Goal: Communication & Community: Answer question/provide support

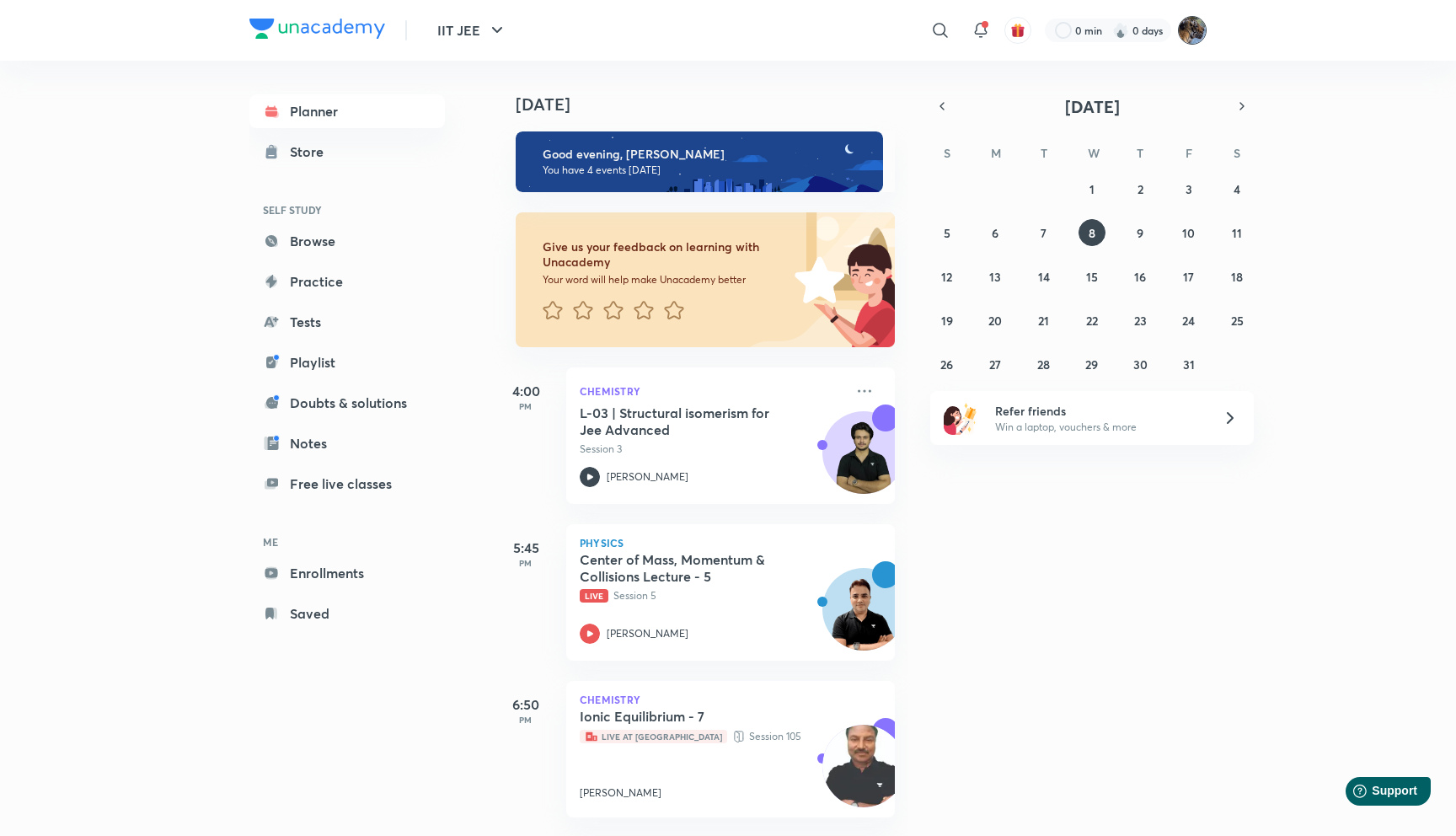
click at [1202, 24] on img at bounding box center [1192, 30] width 29 height 29
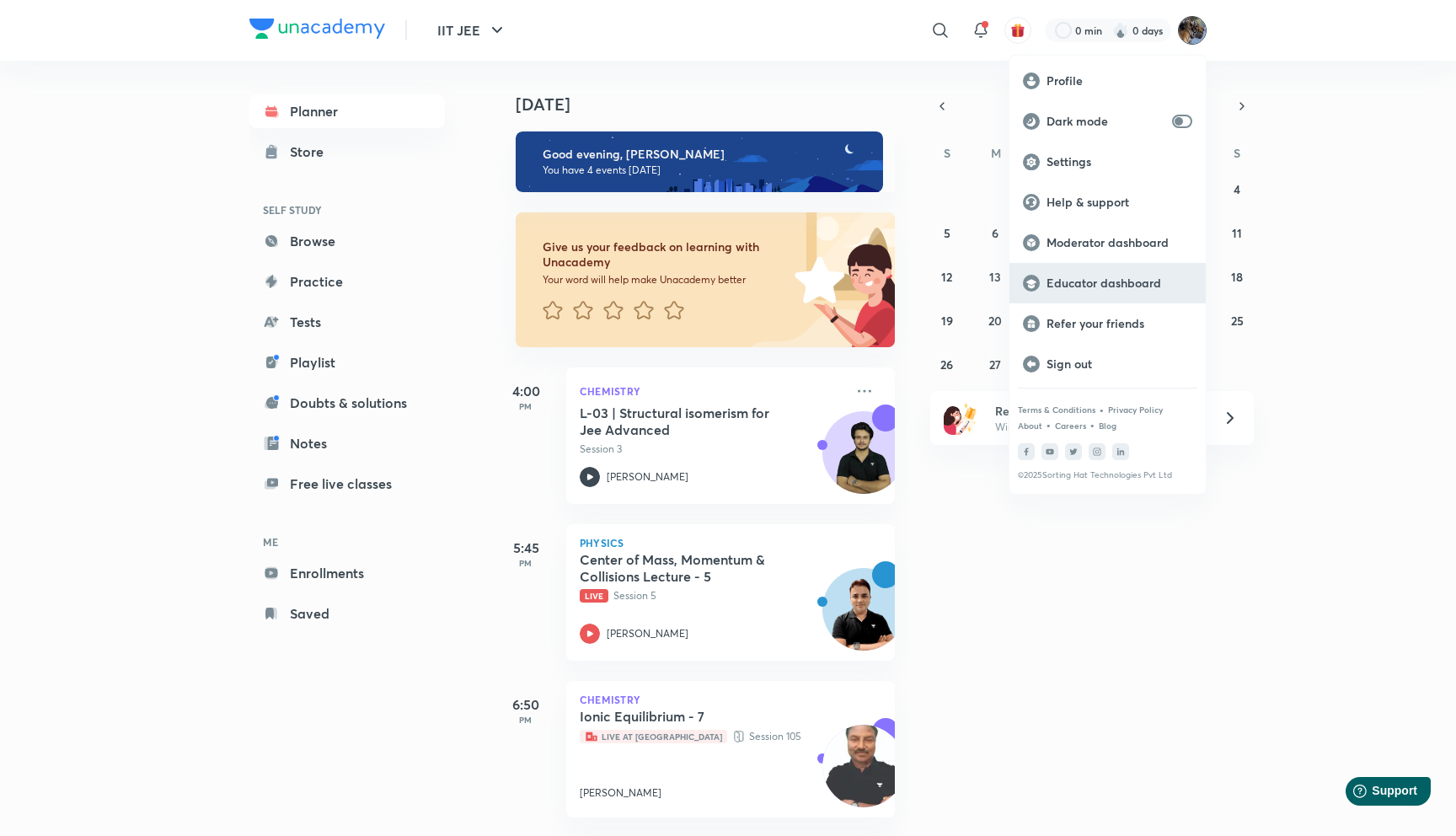
click at [1097, 288] on p "Educator dashboard" at bounding box center [1120, 283] width 146 height 15
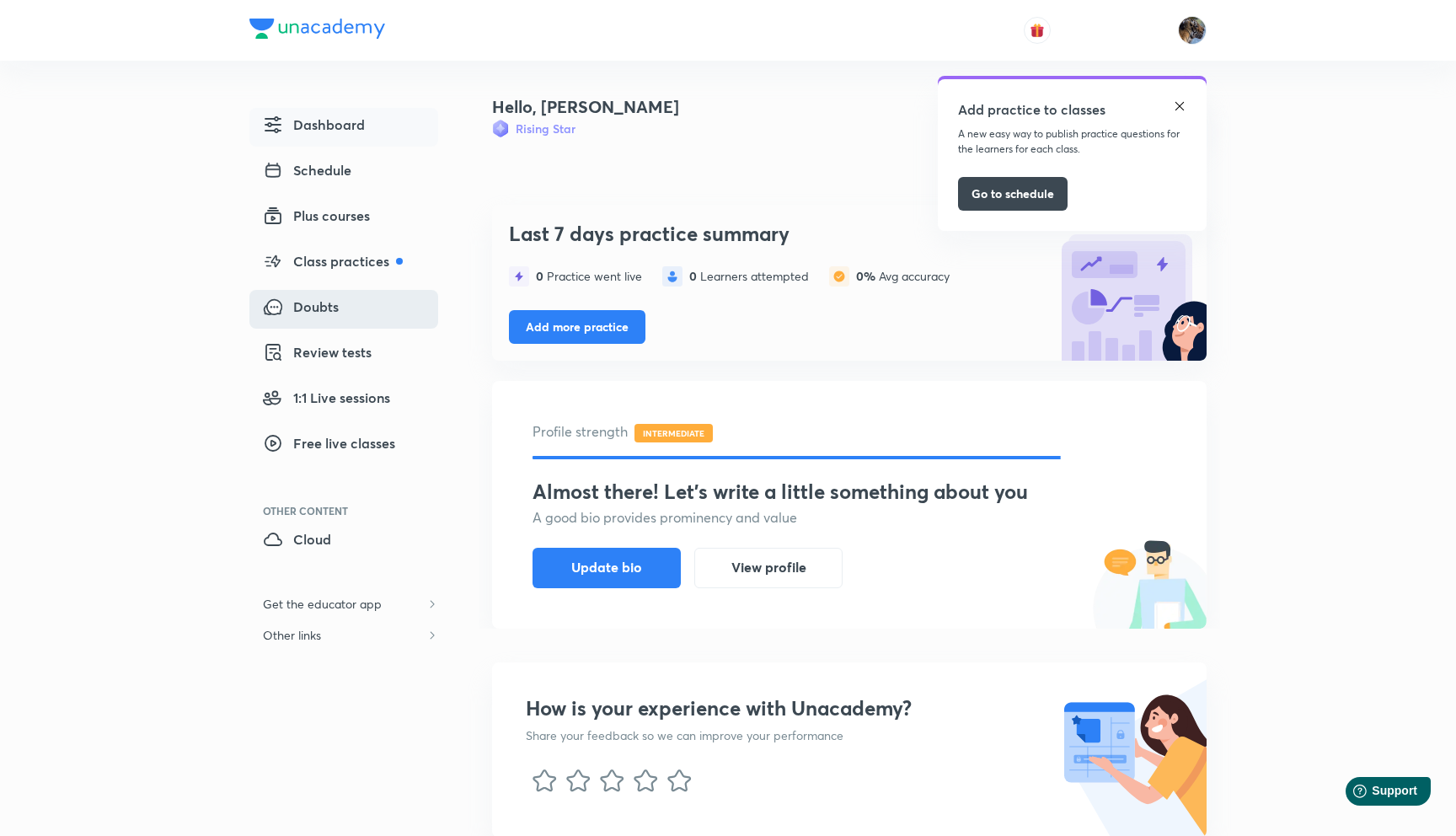
click at [356, 314] on link "Doubts" at bounding box center [343, 309] width 189 height 39
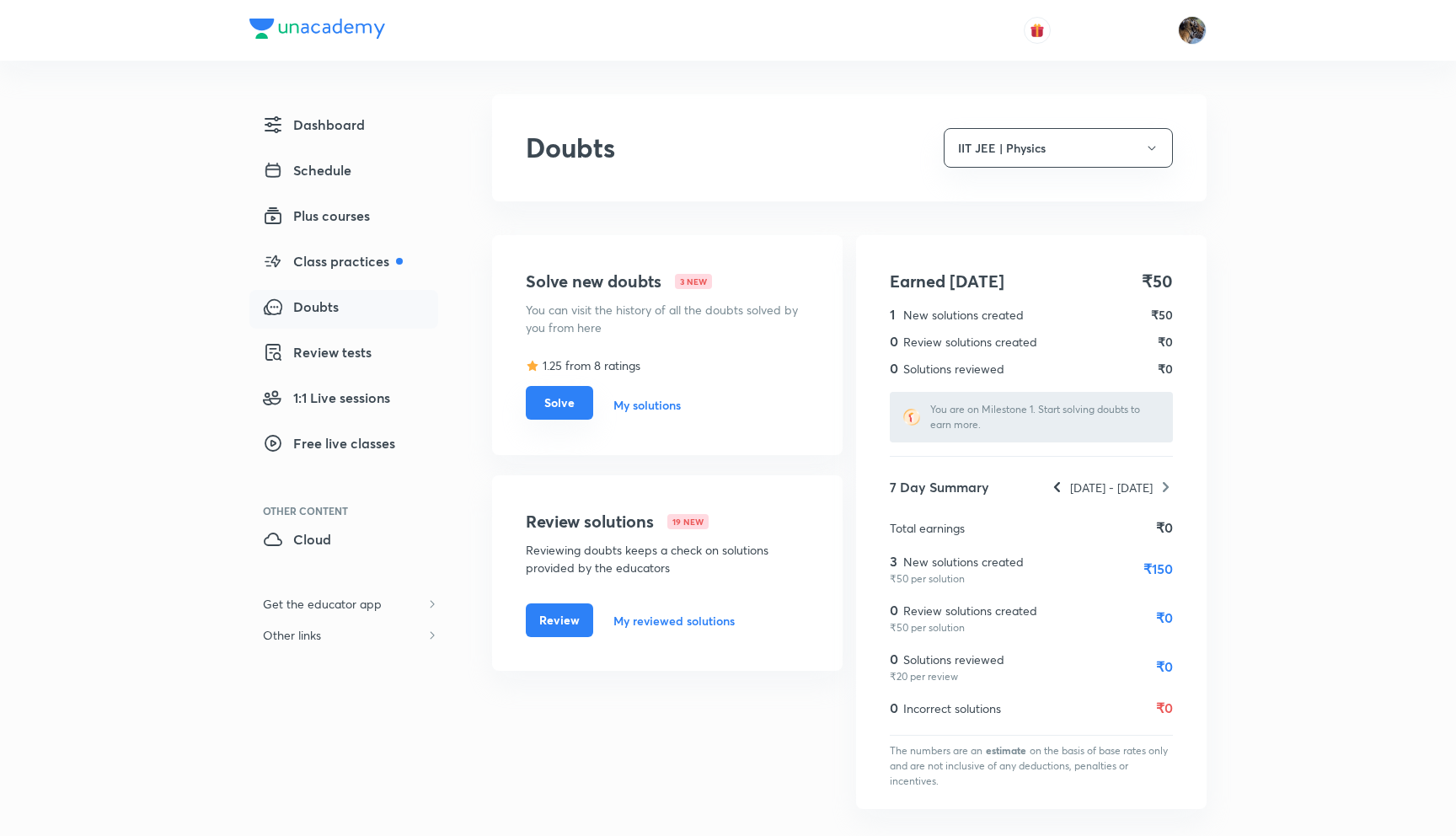
click at [565, 401] on button "Solve" at bounding box center [559, 403] width 67 height 34
